Goal: Task Accomplishment & Management: Use online tool/utility

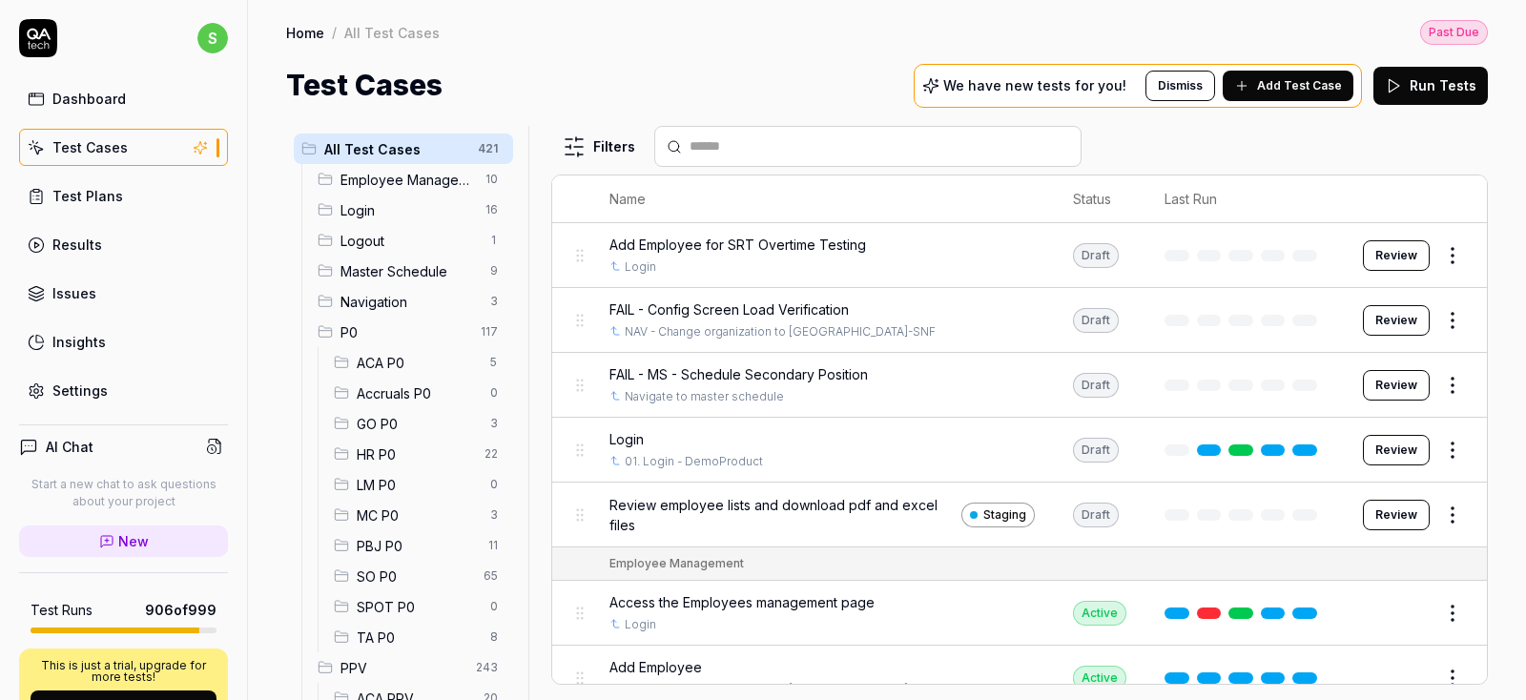
click at [89, 248] on div "Results" at bounding box center [77, 245] width 50 height 20
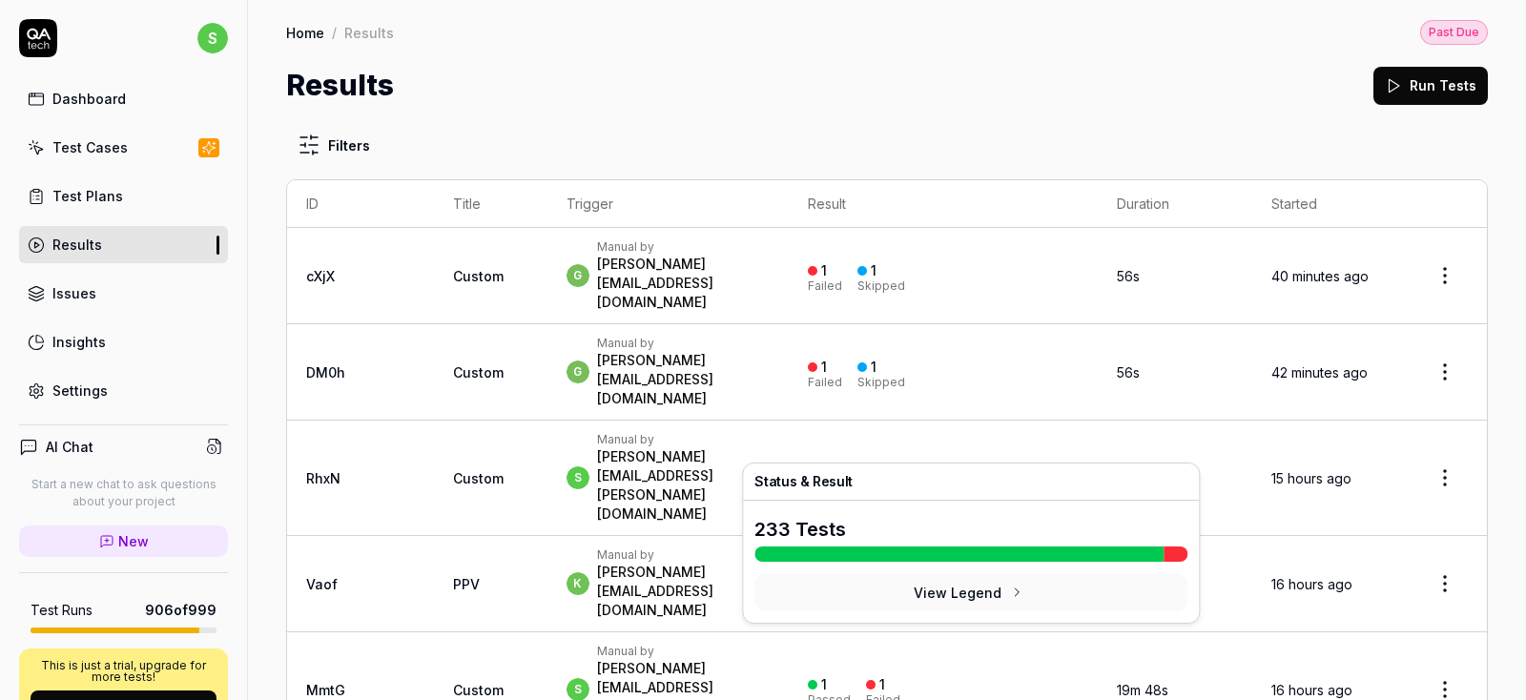
click at [894, 570] on div "13" at bounding box center [886, 578] width 14 height 17
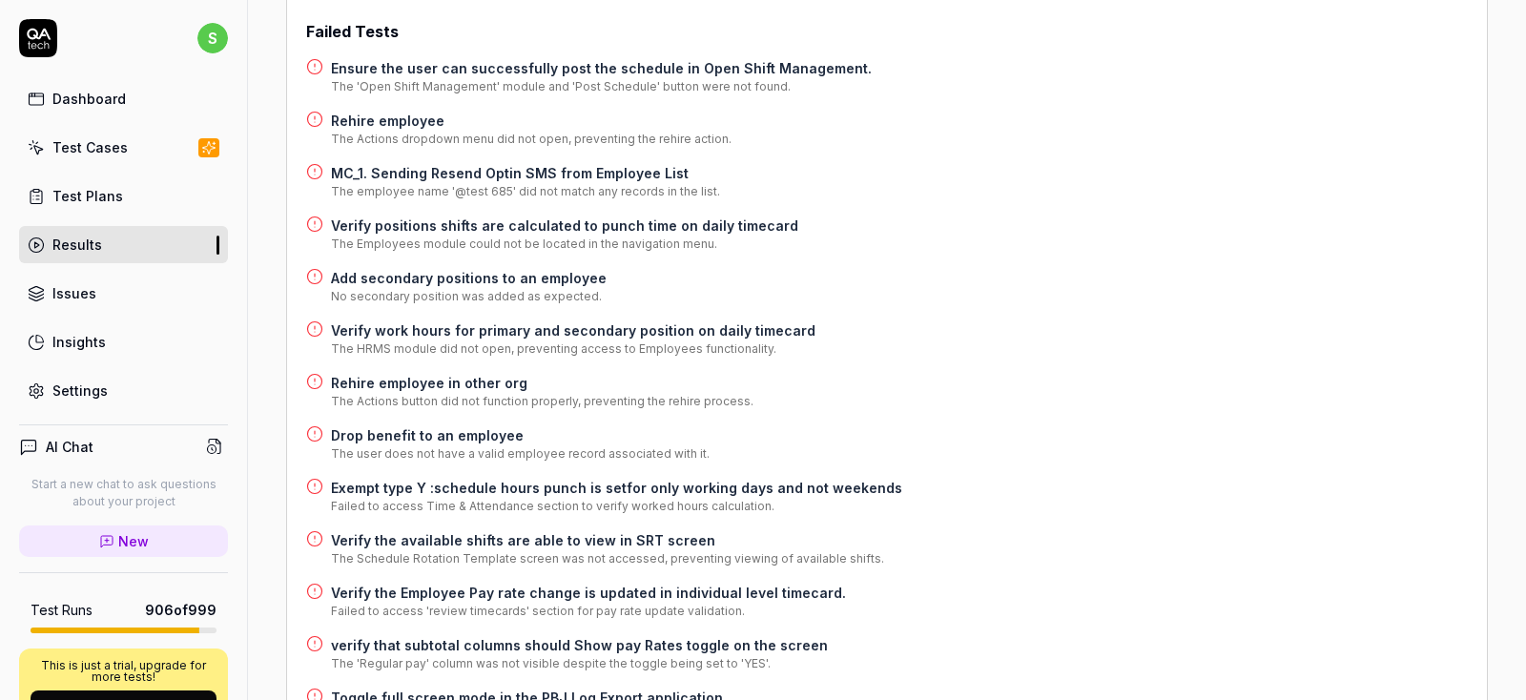
scroll to position [458, 0]
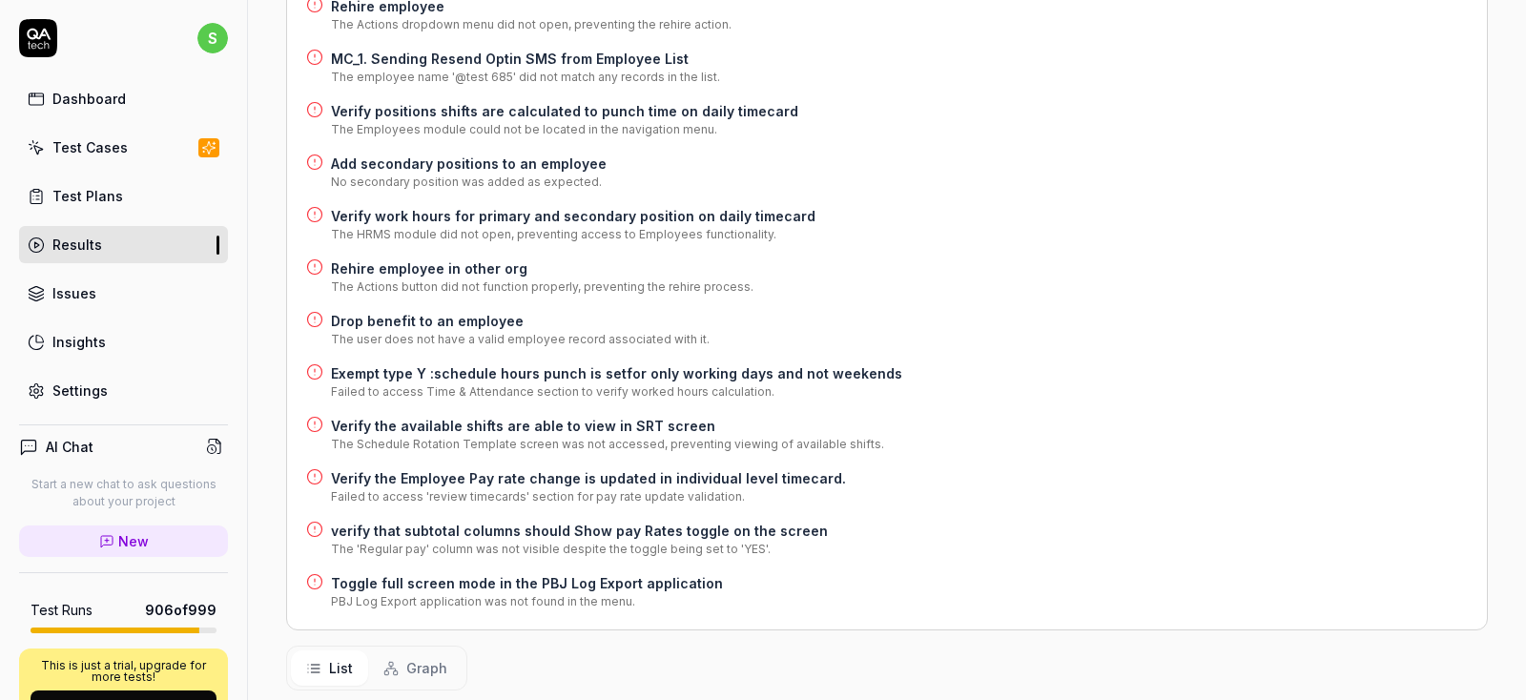
click at [83, 146] on div "Test Cases" at bounding box center [89, 147] width 75 height 20
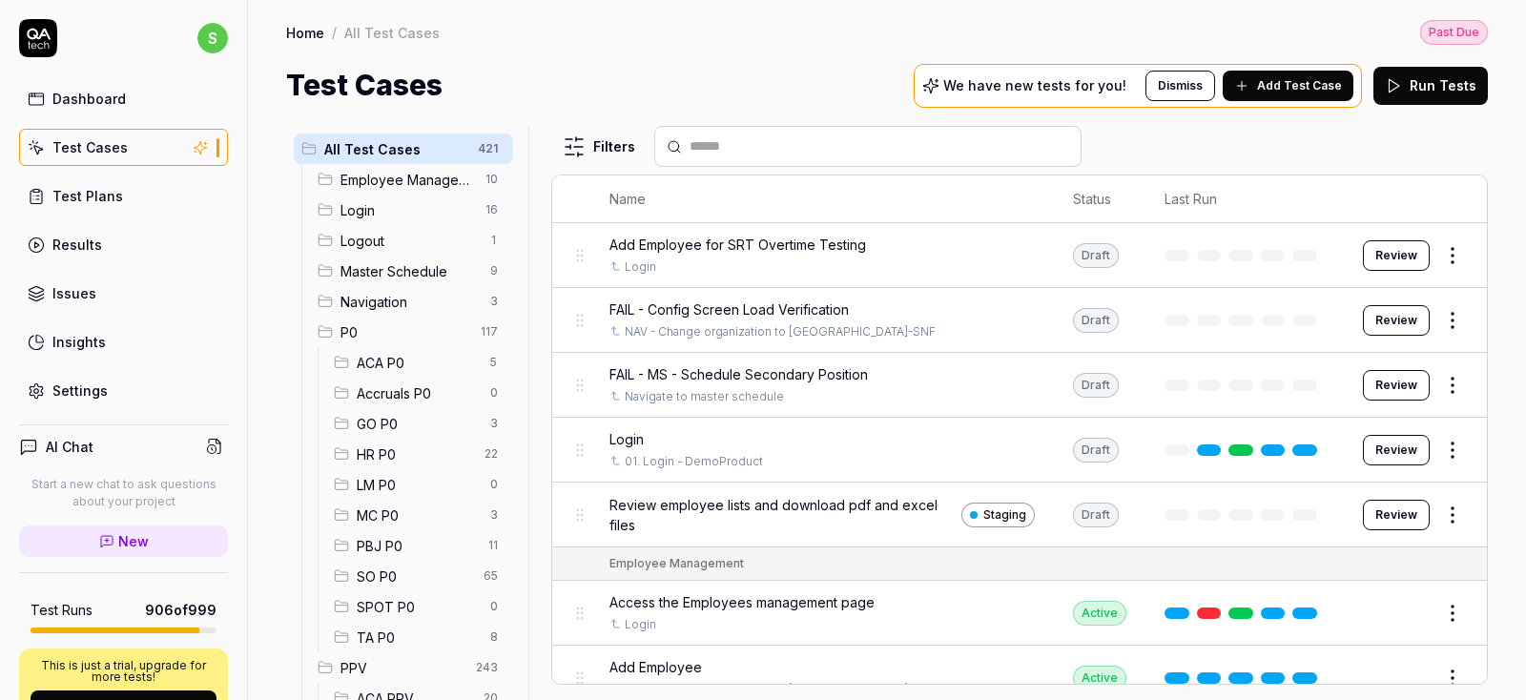
scroll to position [439, 0]
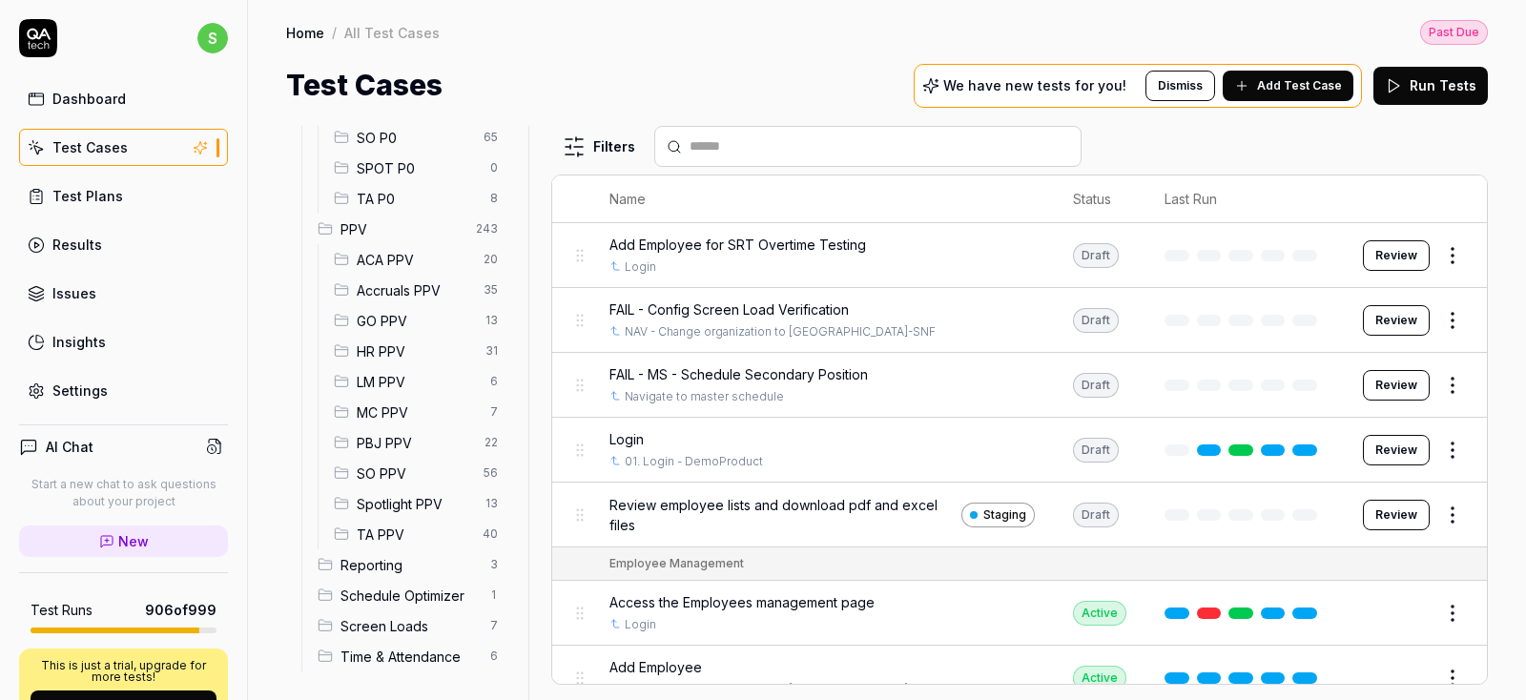
click at [399, 289] on span "Accruals PPV" at bounding box center [414, 290] width 115 height 20
click at [403, 297] on span "Accruals PPV" at bounding box center [414, 290] width 115 height 20
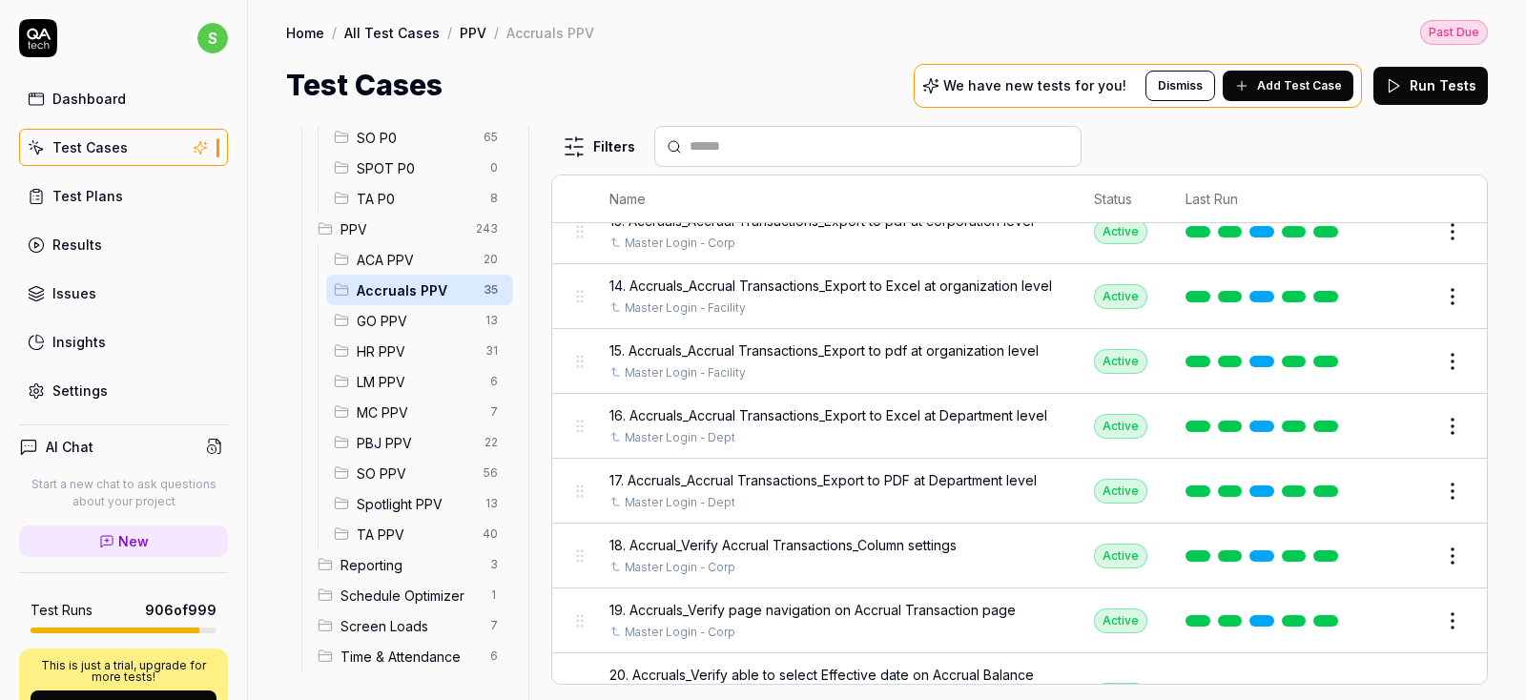
scroll to position [916, 0]
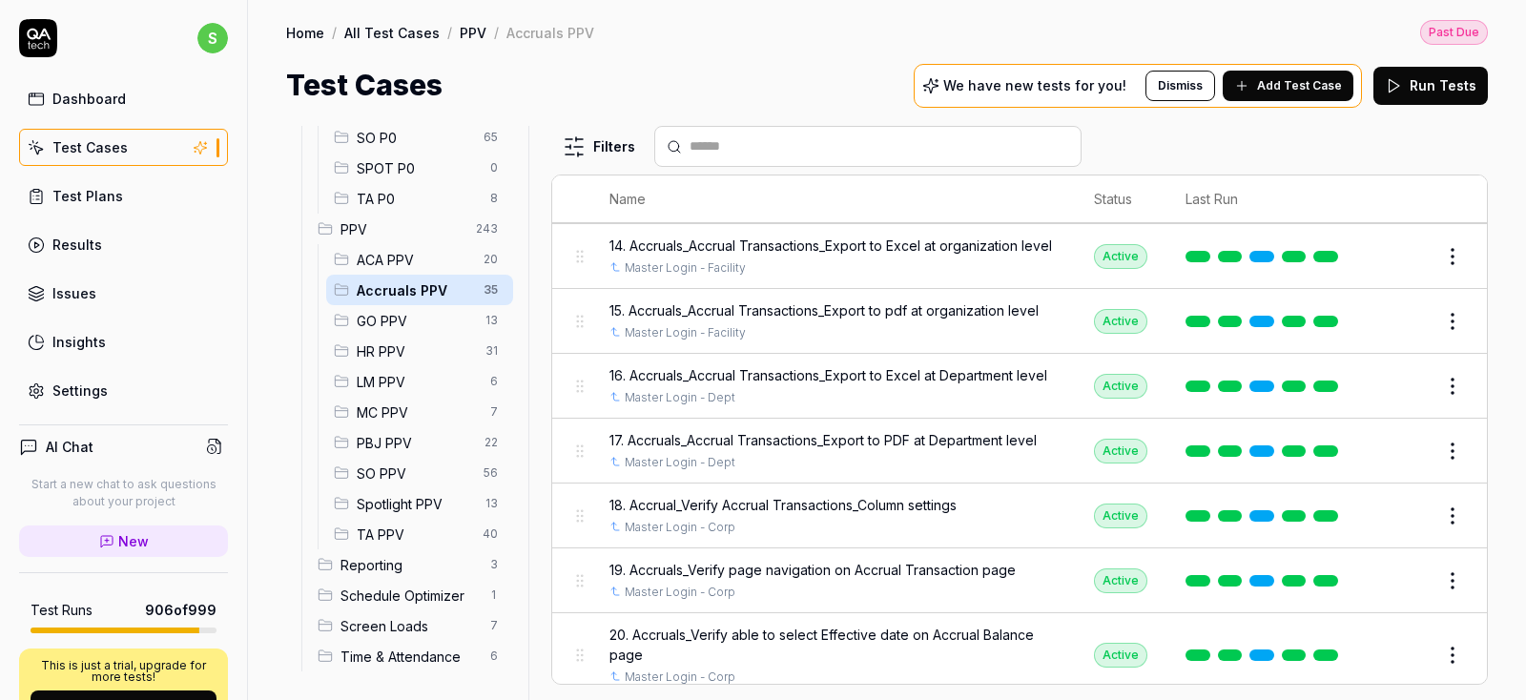
click at [1414, 377] on button "Edit" at bounding box center [1407, 386] width 46 height 31
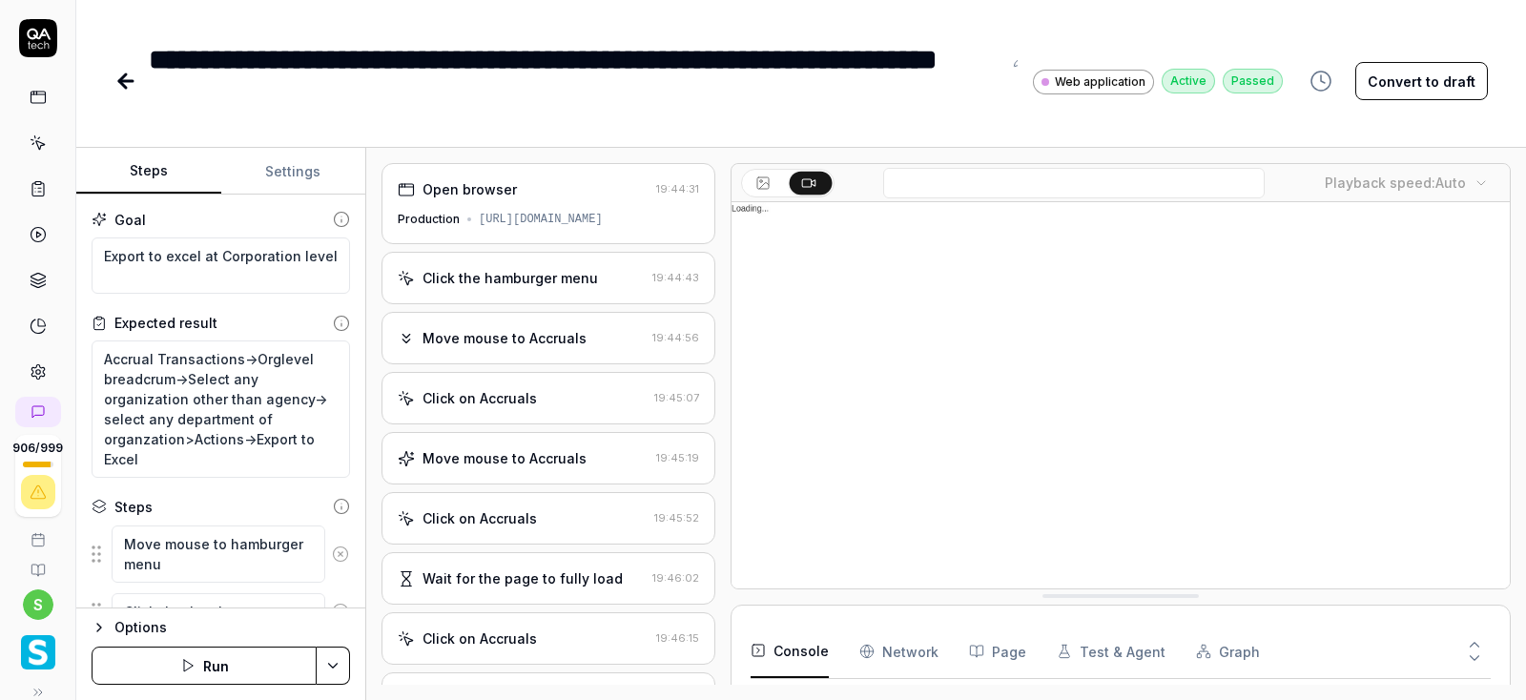
click at [220, 673] on button "Run" at bounding box center [204, 666] width 225 height 38
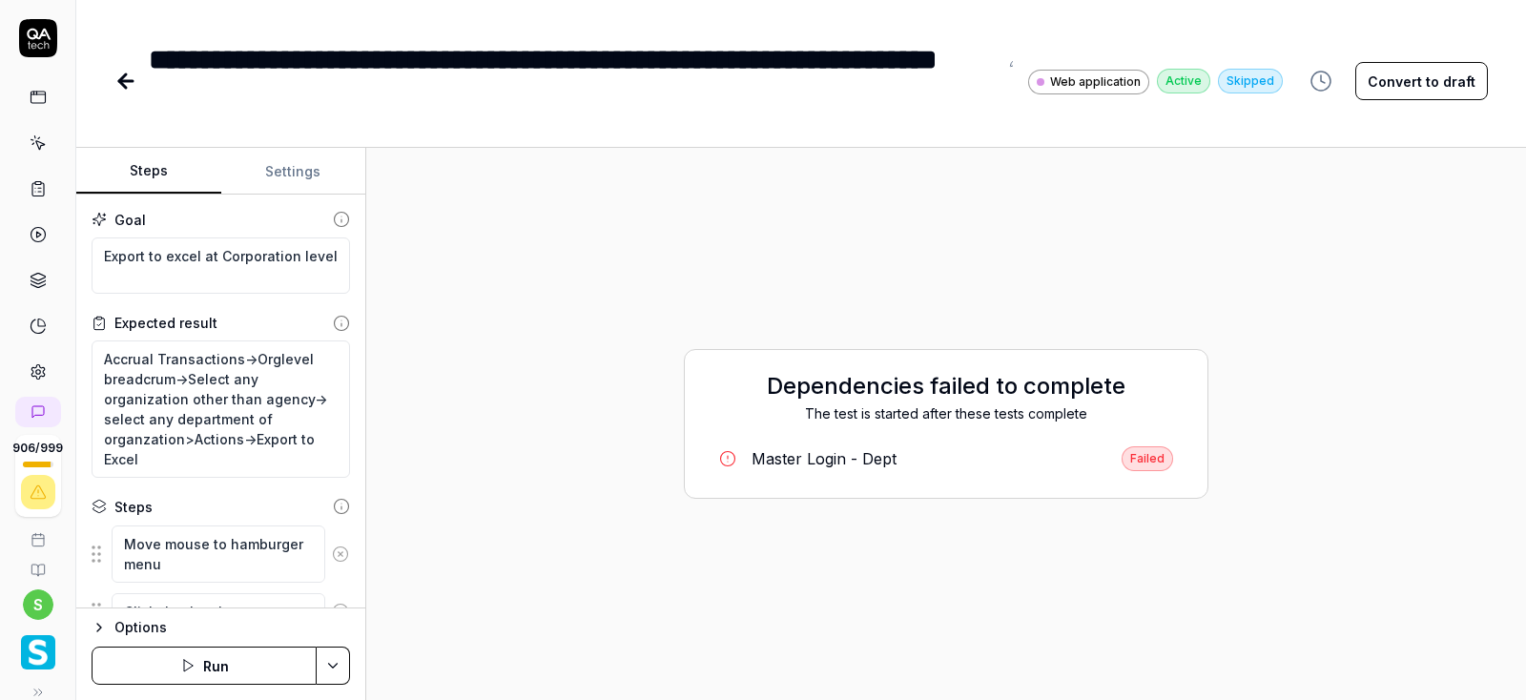
type textarea "*"
